Goal: Information Seeking & Learning: Learn about a topic

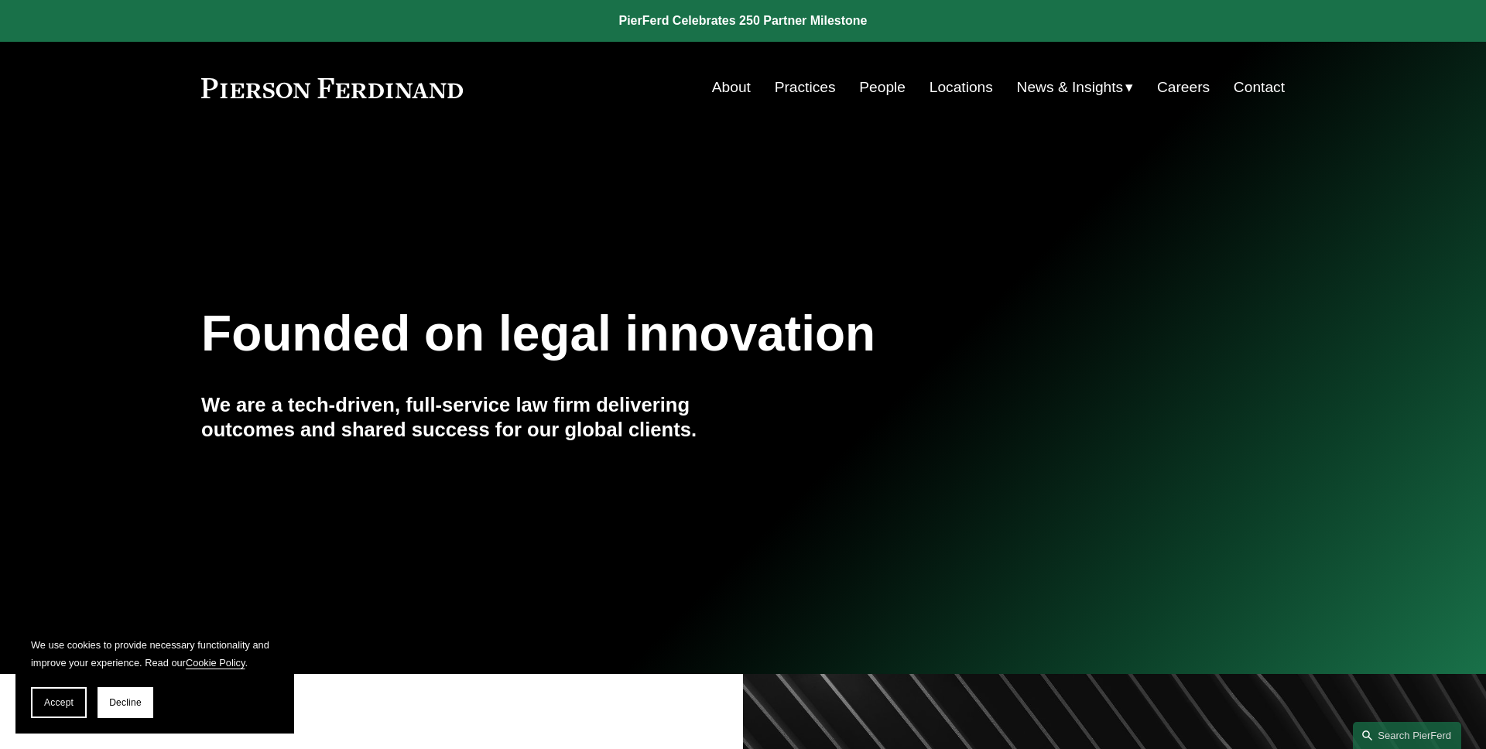
click at [70, 696] on button "Accept" at bounding box center [59, 702] width 56 height 31
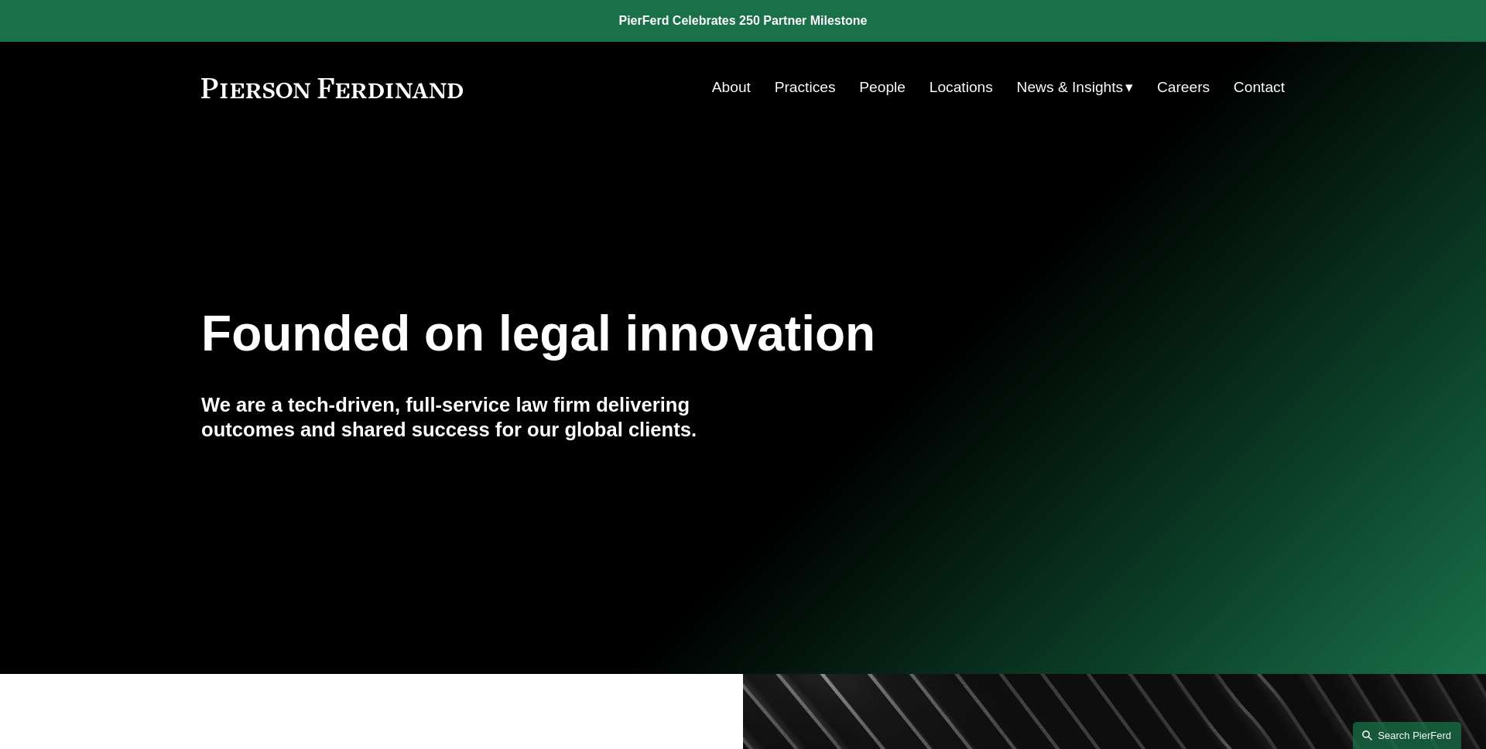
click at [1407, 729] on link "Search this site" at bounding box center [1407, 735] width 108 height 27
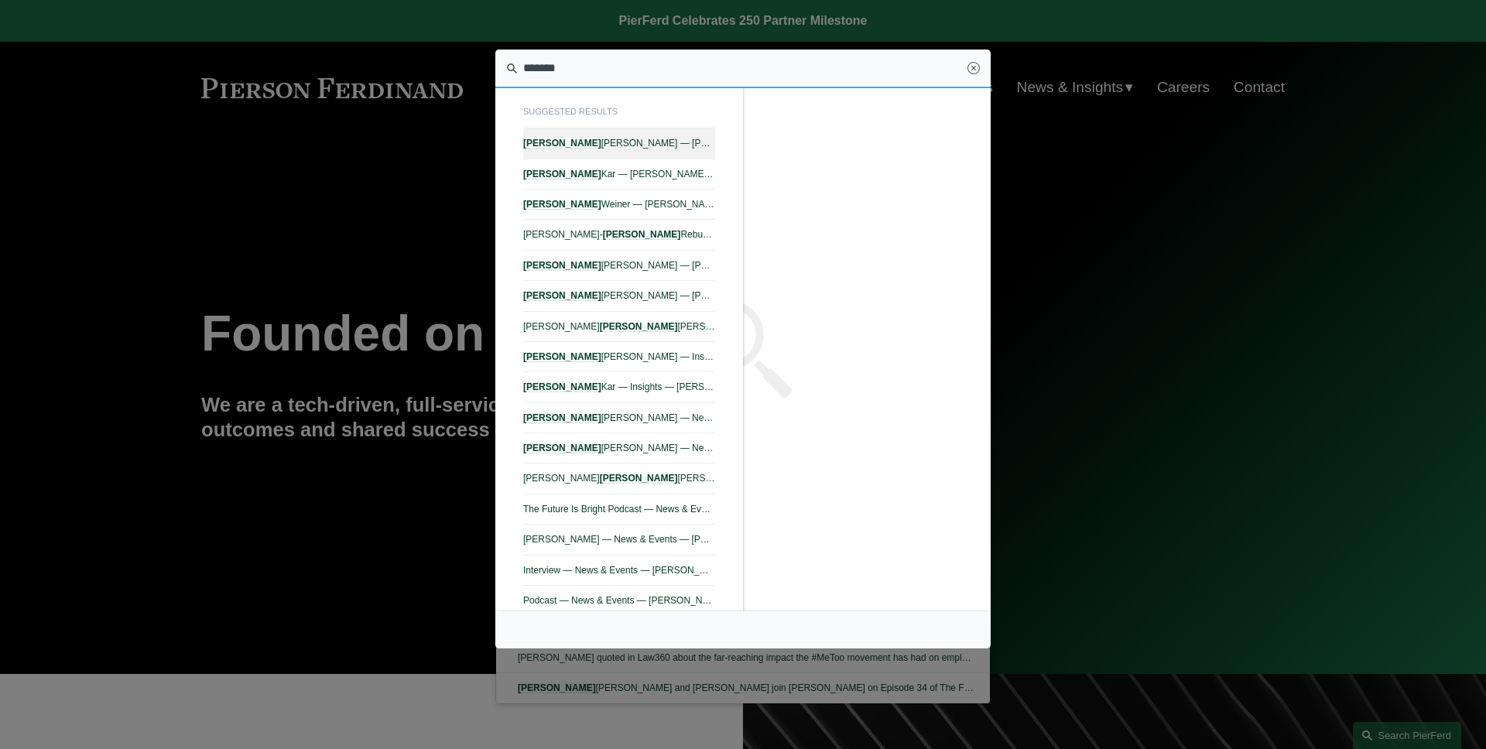
click at [605, 146] on span "[PERSON_NAME] — [PERSON_NAME]" at bounding box center [619, 143] width 192 height 11
type input "*******"
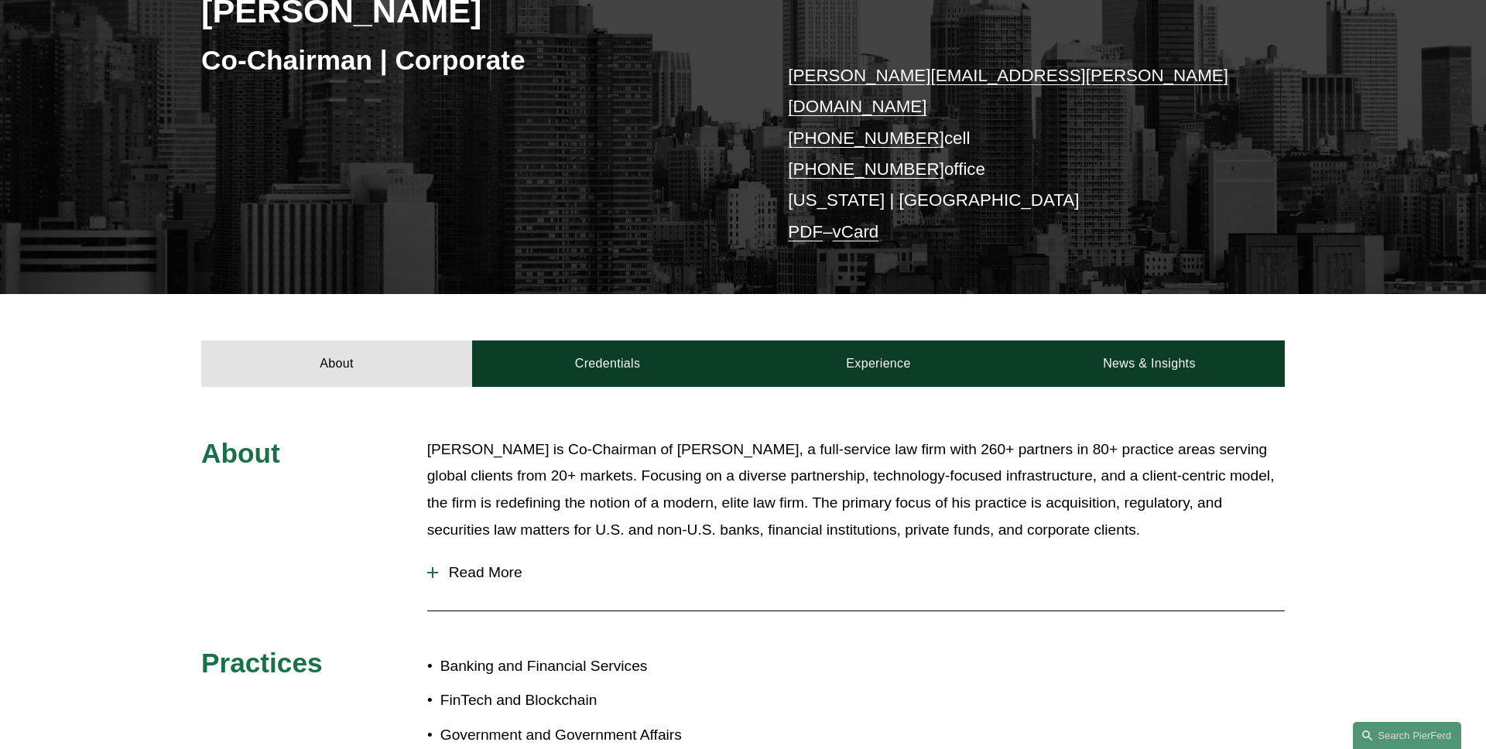
scroll to position [346, 0]
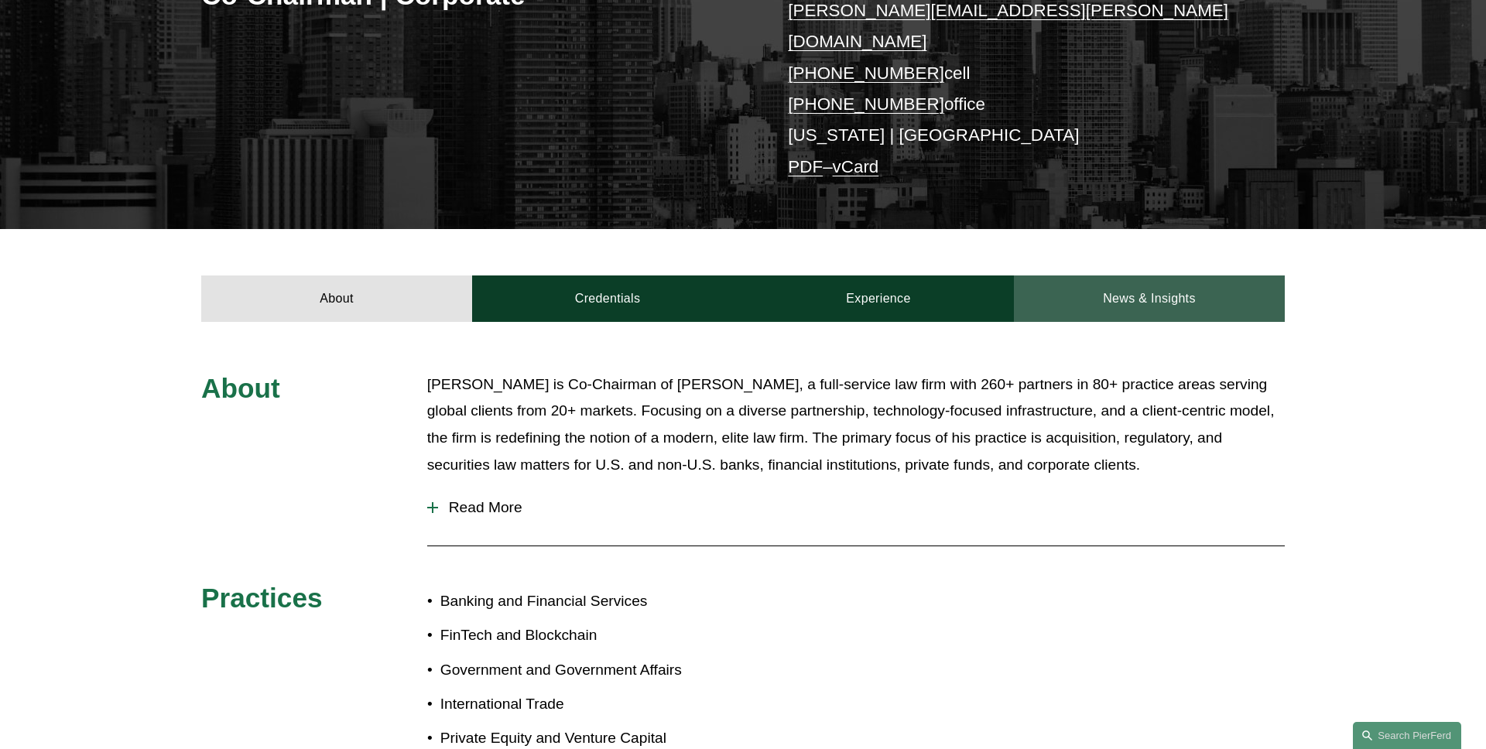
click at [1114, 278] on link "News & Insights" at bounding box center [1149, 299] width 271 height 46
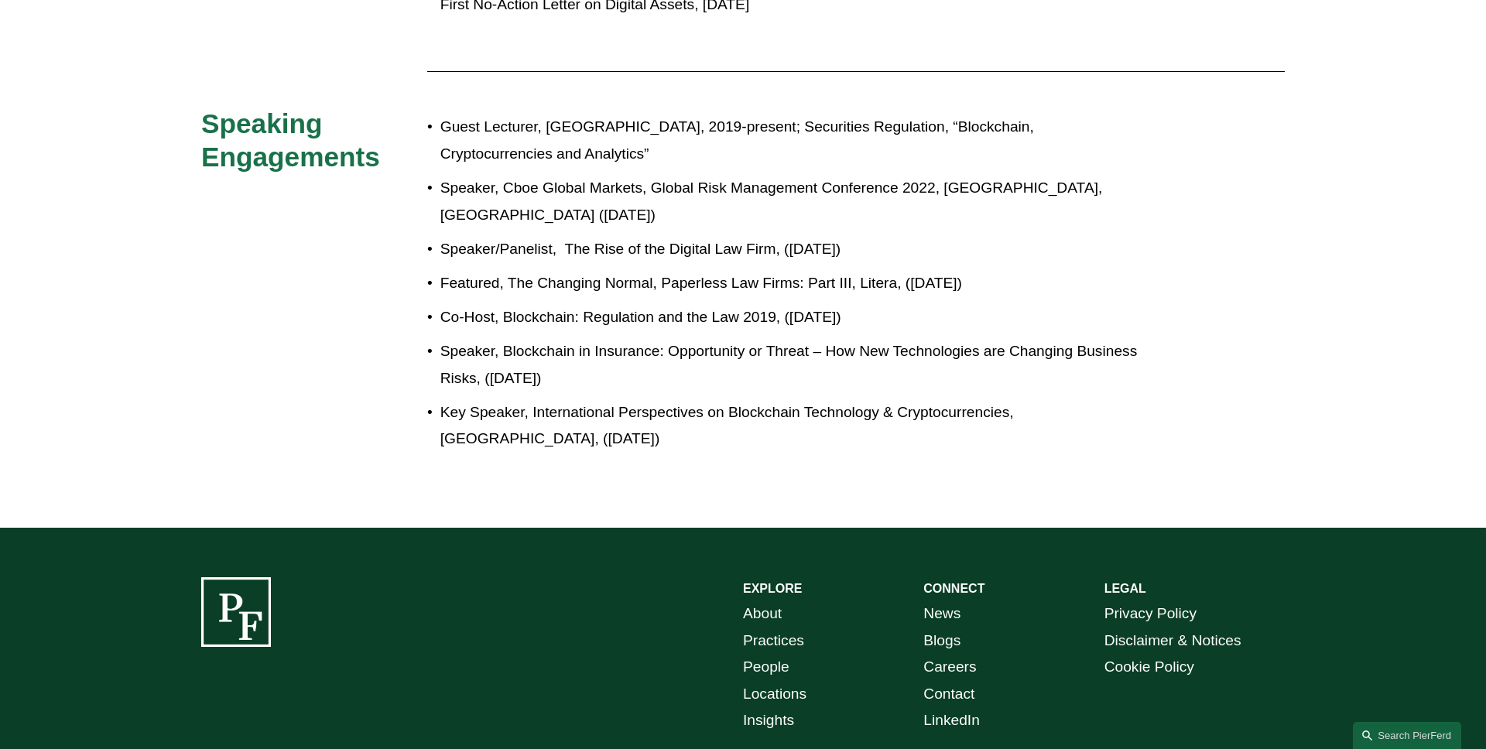
scroll to position [1989, 0]
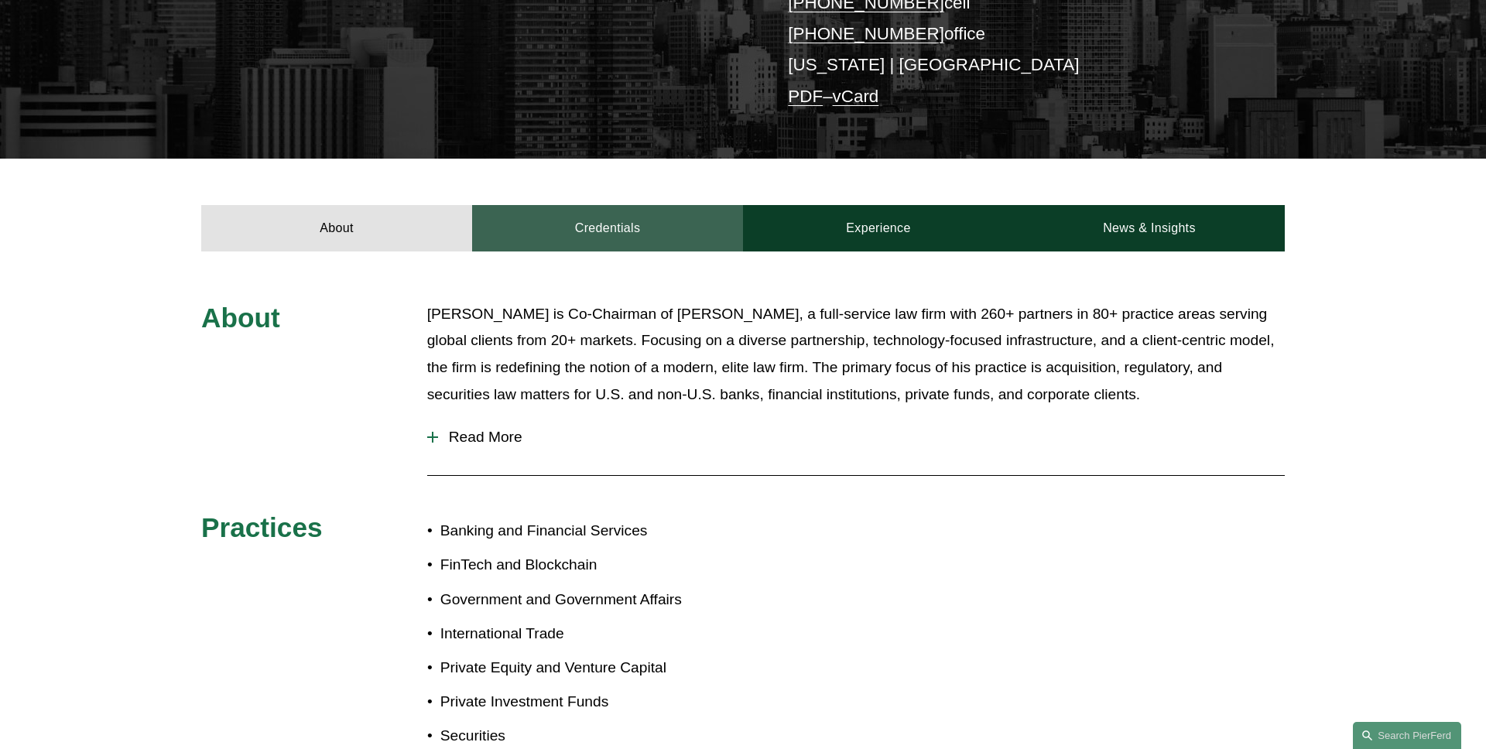
scroll to position [403, 0]
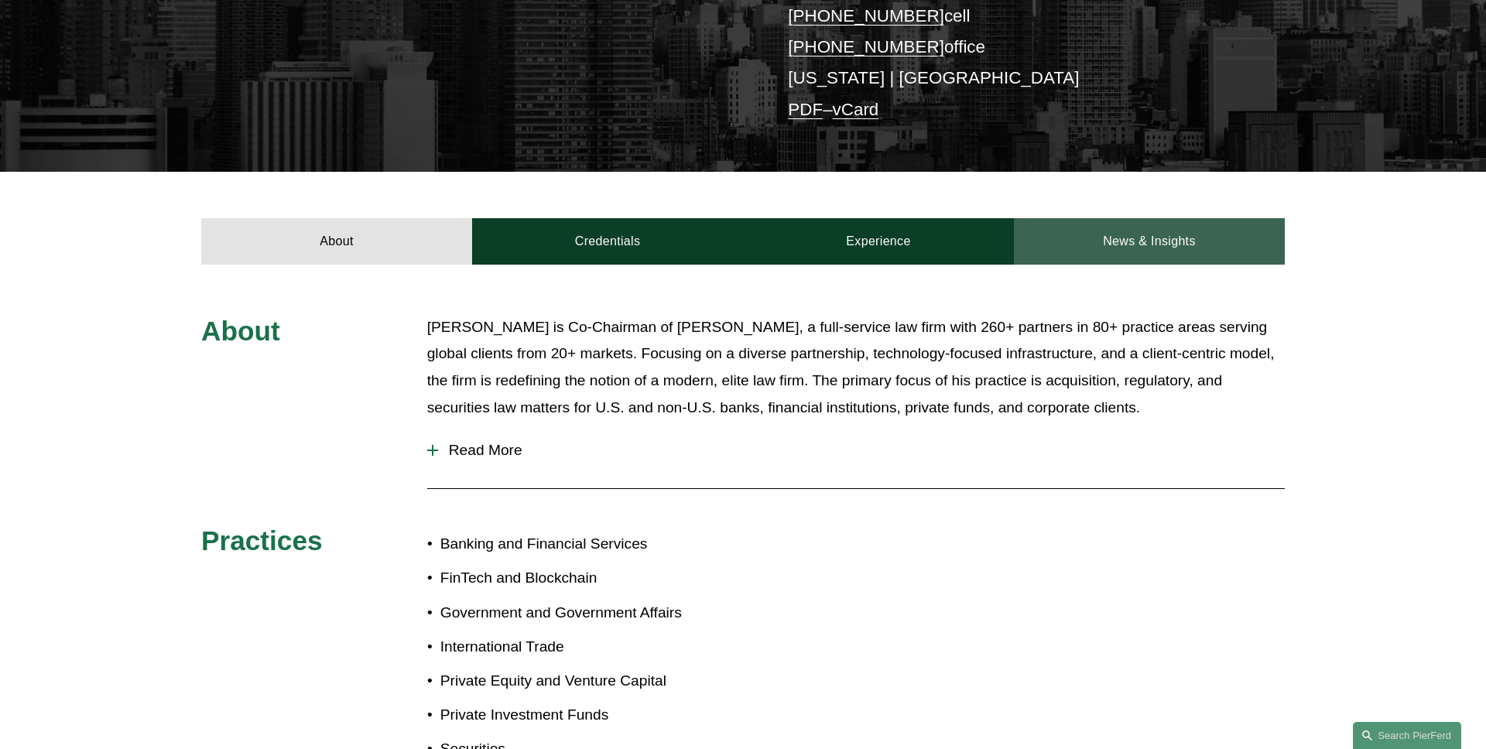
click at [1114, 222] on link "News & Insights" at bounding box center [1149, 241] width 271 height 46
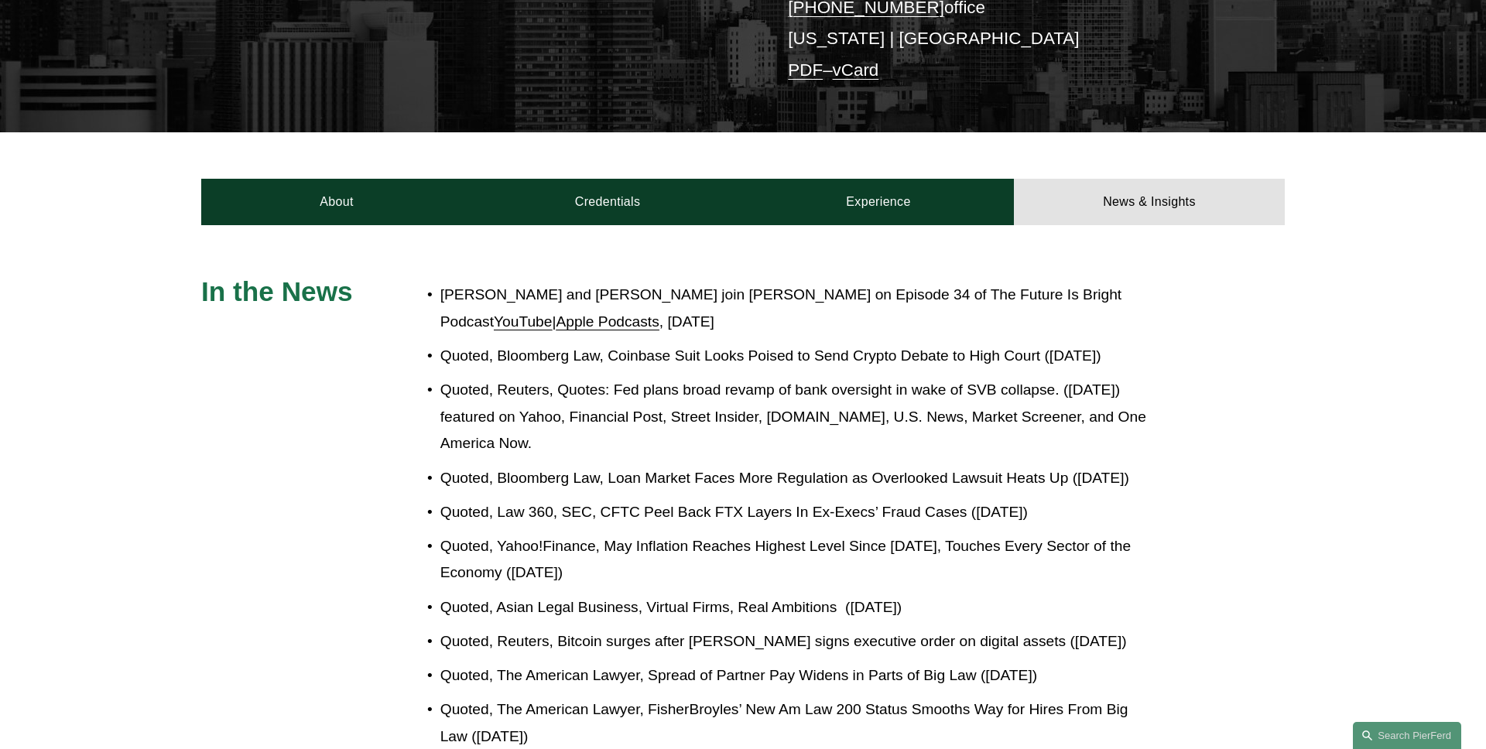
scroll to position [0, 0]
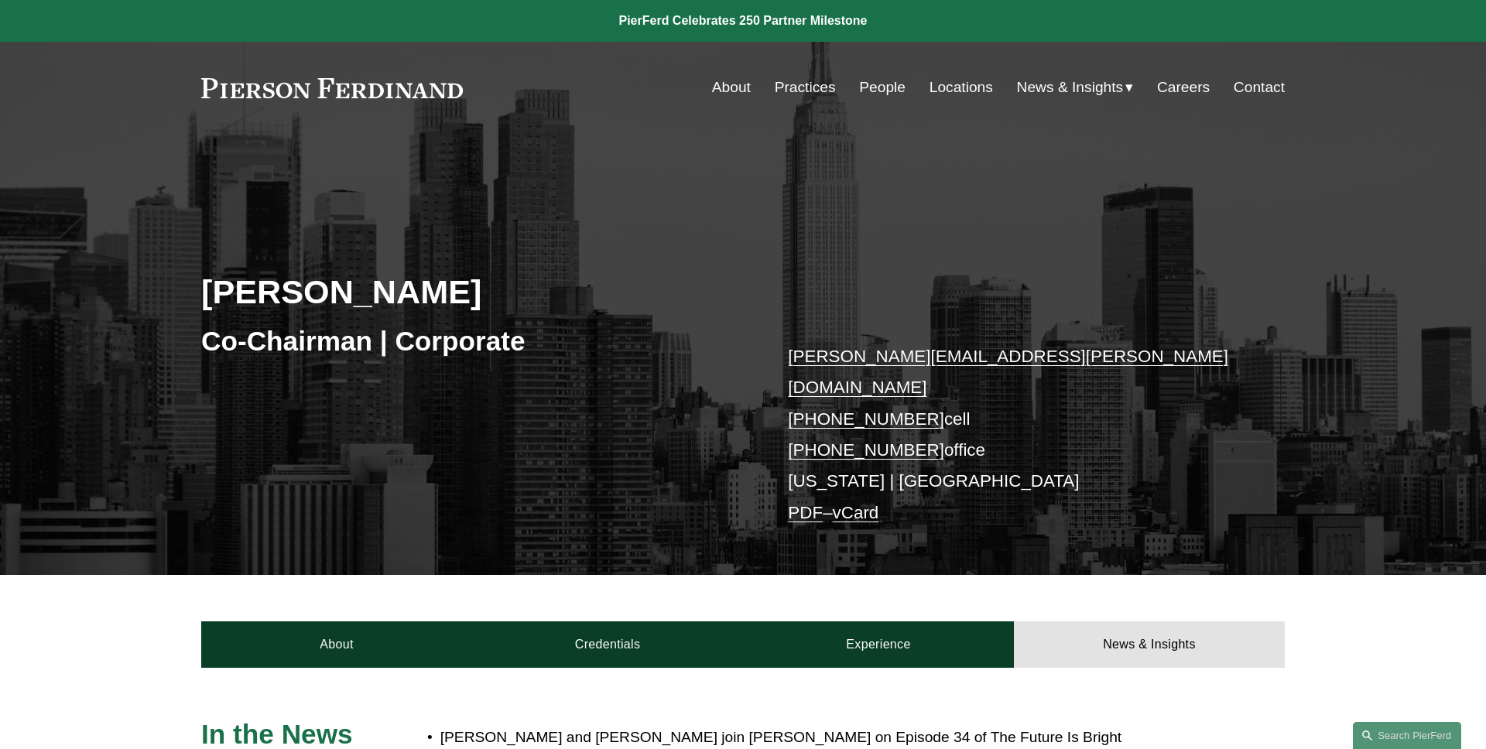
click at [403, 227] on div "Michael Pierson Co-Chairman | Corporate michael.pierson@pierferd.com +1.202.445…" at bounding box center [743, 376] width 1486 height 397
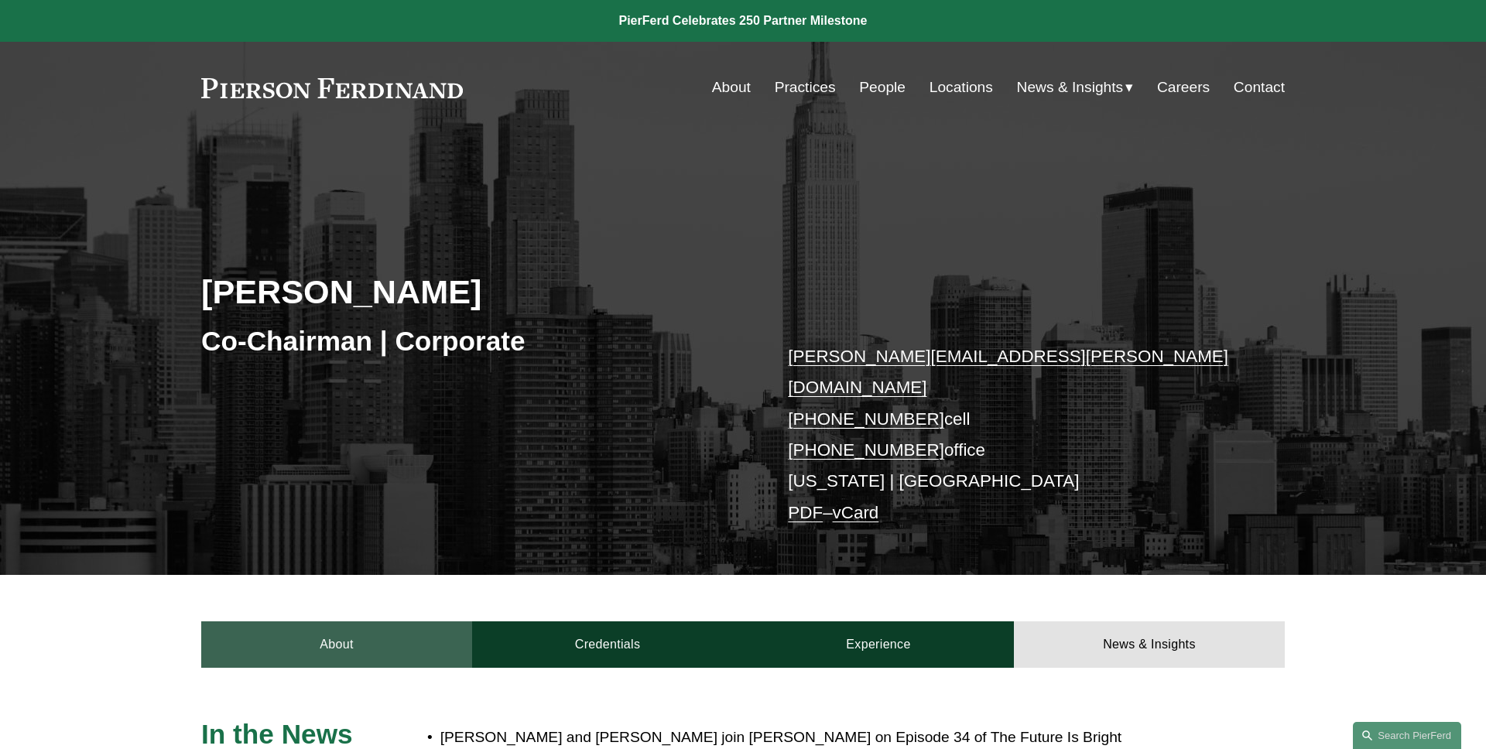
click at [313, 621] on link "About" at bounding box center [336, 644] width 271 height 46
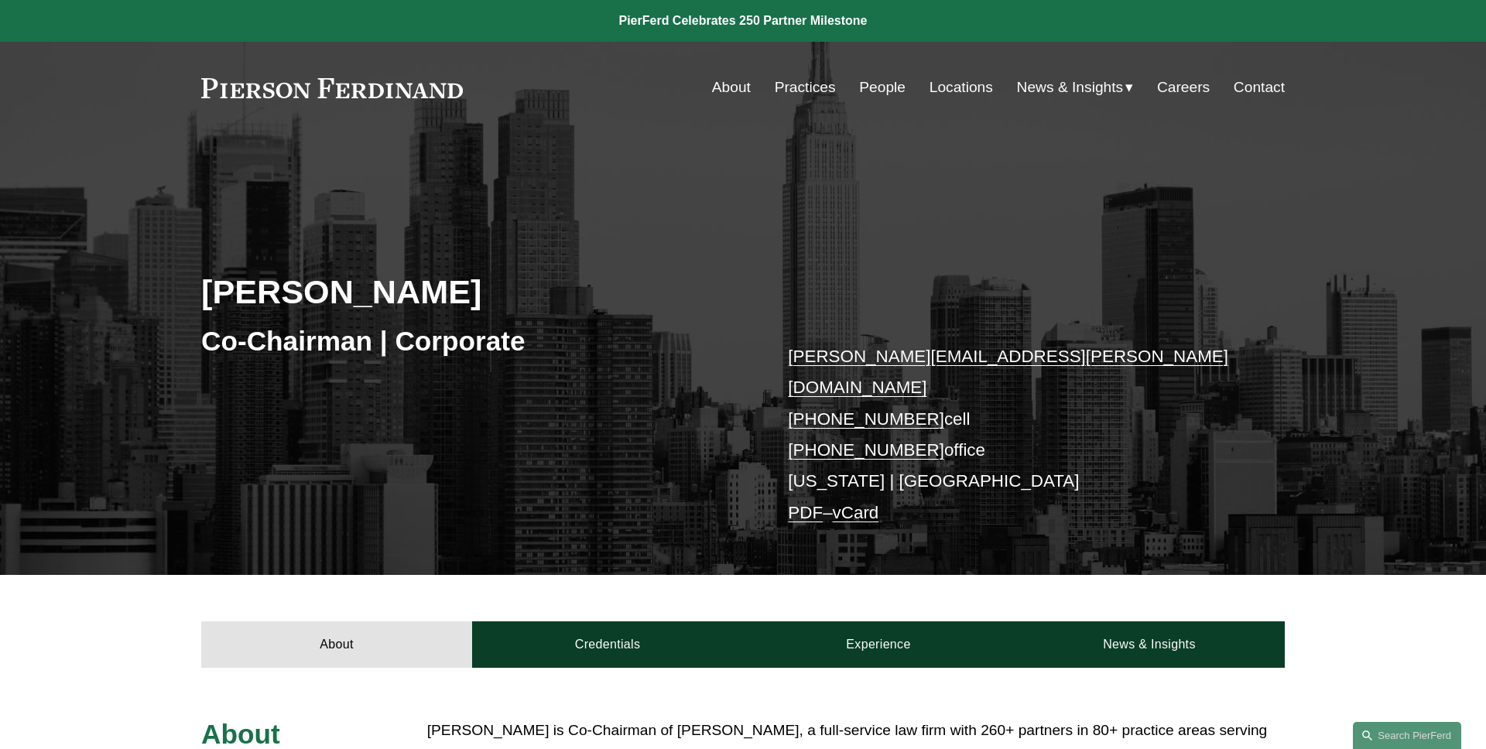
click at [324, 513] on div "Michael Pierson Co-Chairman | Corporate michael.pierson@pierferd.com +1.202.445…" at bounding box center [743, 376] width 1486 height 397
